Goal: Information Seeking & Learning: Stay updated

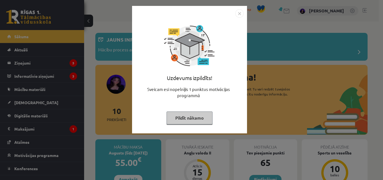
click at [240, 14] on img "Close" at bounding box center [239, 13] width 8 height 8
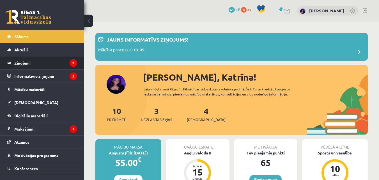
click at [27, 62] on legend "Ziņojumi 3" at bounding box center [45, 62] width 63 height 13
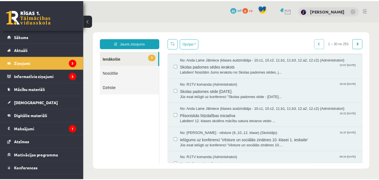
scroll to position [180, 0]
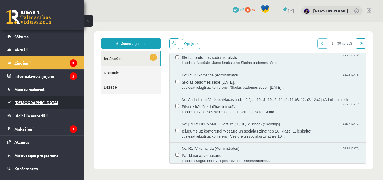
click at [26, 102] on span "[DEMOGRAPHIC_DATA]" at bounding box center [36, 102] width 44 height 5
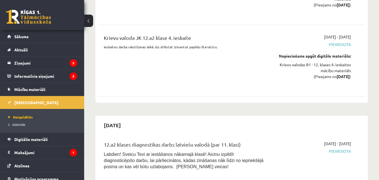
scroll to position [3934, 0]
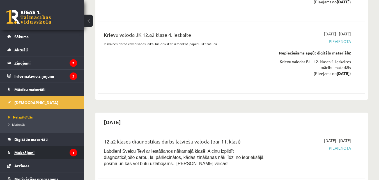
click at [33, 152] on legend "Maksājumi 1" at bounding box center [45, 152] width 63 height 13
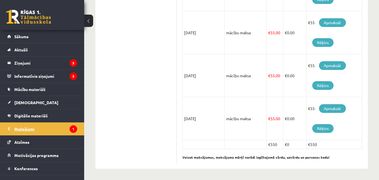
scroll to position [431, 0]
click at [44, 75] on legend "Informatīvie ziņojumi 3" at bounding box center [45, 76] width 63 height 13
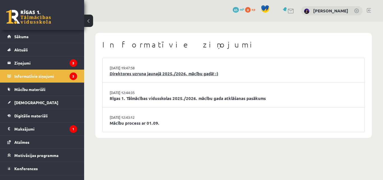
click at [124, 73] on link "Direktores uzruna jaunajā 2025./2026. mācību gadā! :)" at bounding box center [234, 73] width 248 height 6
